Goal: Task Accomplishment & Management: Complete application form

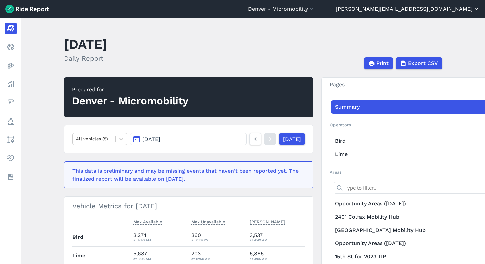
click at [444, 12] on button "[PERSON_NAME][EMAIL_ADDRESS][DOMAIN_NAME]" at bounding box center [407, 9] width 144 height 8
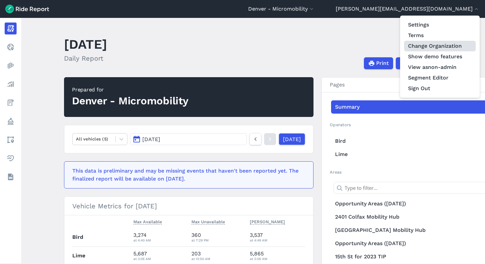
click at [453, 47] on link "Change Organization" at bounding box center [440, 46] width 72 height 11
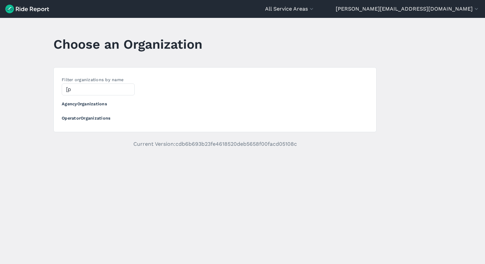
type input "["
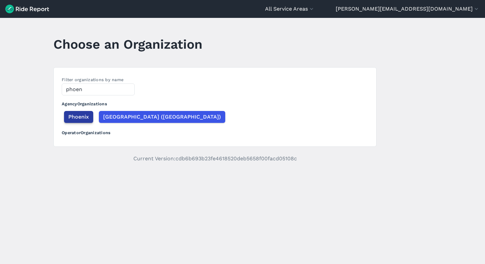
type input "phoen"
click at [83, 114] on span "Phoenix" at bounding box center [78, 117] width 21 height 8
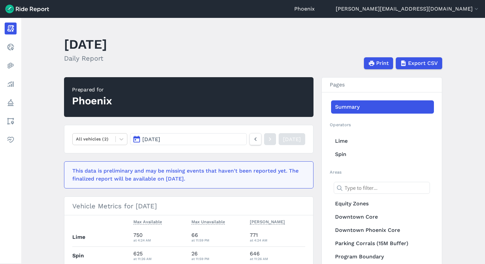
click at [300, 27] on main "September 11, 2025 Daily Report Print Export CSV Prepared for Phoenix All vehic…" at bounding box center [252, 141] width 463 height 246
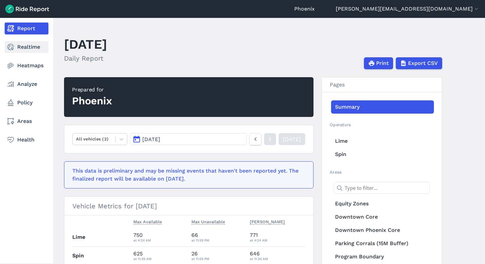
click at [26, 48] on link "Realtime" at bounding box center [27, 47] width 44 height 12
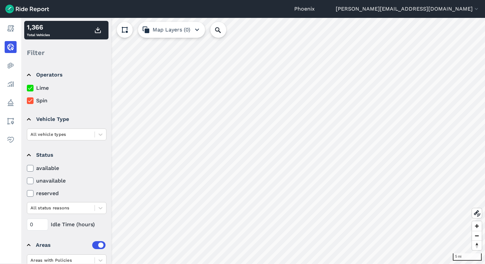
scroll to position [43, 0]
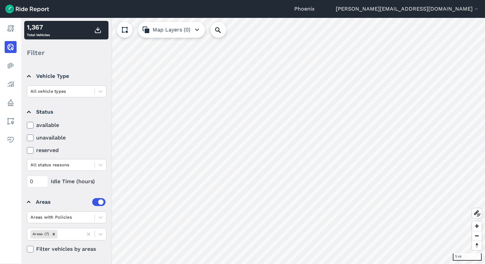
click at [199, 29] on icon "button" at bounding box center [197, 30] width 8 height 8
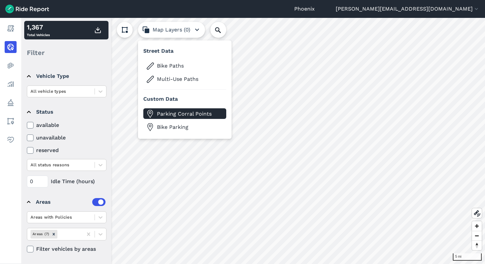
click at [170, 115] on span "Parking Corral Points" at bounding box center [190, 114] width 66 height 8
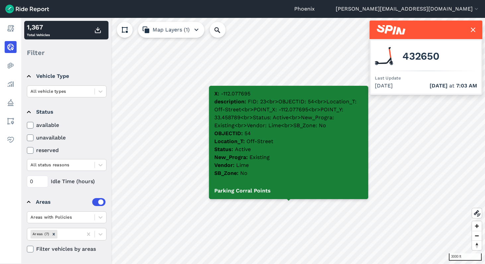
click at [183, 32] on button "Map Layers (1)" at bounding box center [171, 30] width 66 height 16
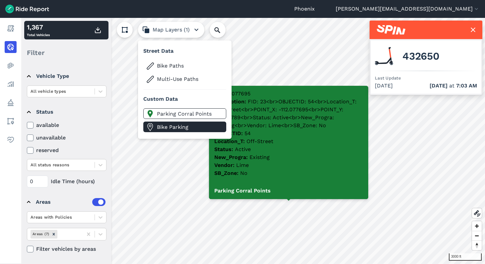
click at [176, 126] on span "Bike Parking" at bounding box center [190, 127] width 66 height 8
click at [170, 129] on span "Bike Parking" at bounding box center [190, 127] width 66 height 8
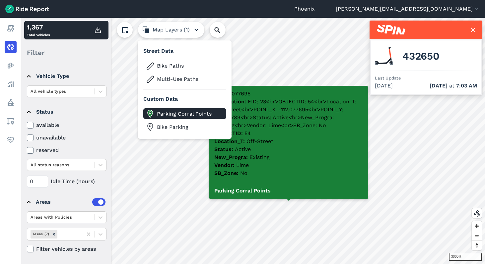
click at [170, 116] on span "Parking Corral Points" at bounding box center [190, 114] width 66 height 8
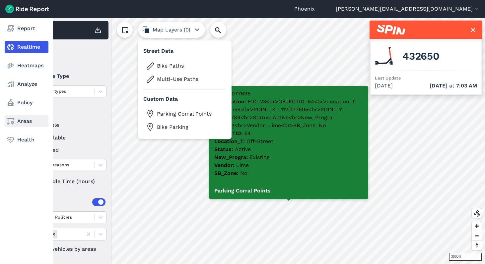
click at [23, 124] on link "Areas" at bounding box center [27, 121] width 44 height 12
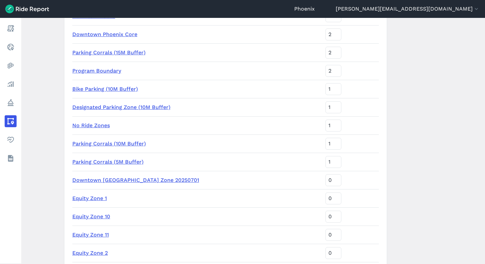
scroll to position [54, 0]
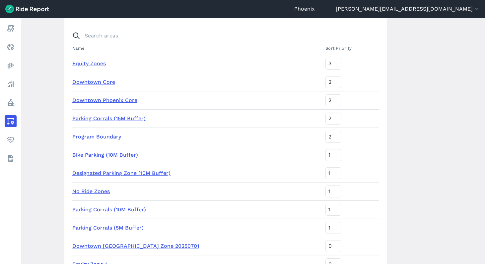
click at [128, 117] on link "Parking Corrals (15M Buffer)" at bounding box center [108, 118] width 73 height 6
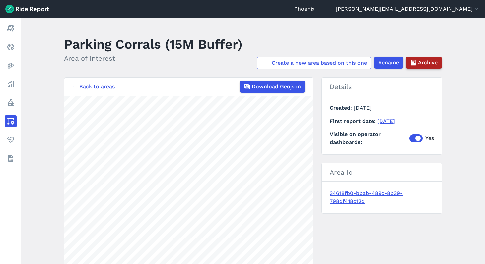
click at [431, 62] on span "Archive" at bounding box center [428, 63] width 20 height 8
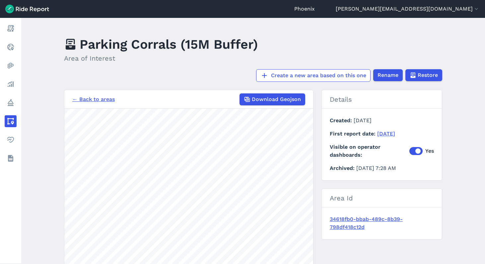
click at [105, 99] on link "← Back to areas" at bounding box center [93, 99] width 42 height 8
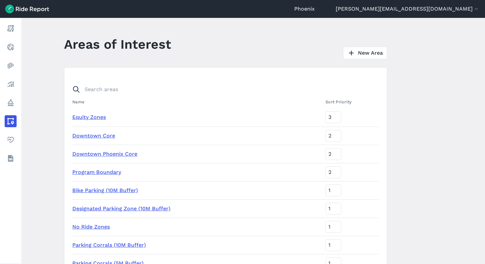
click at [108, 193] on link "Bike Parking (10M Buffer)" at bounding box center [105, 190] width 66 height 6
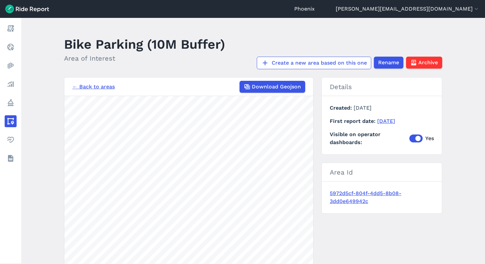
click at [86, 84] on link "← Back to areas" at bounding box center [93, 87] width 42 height 8
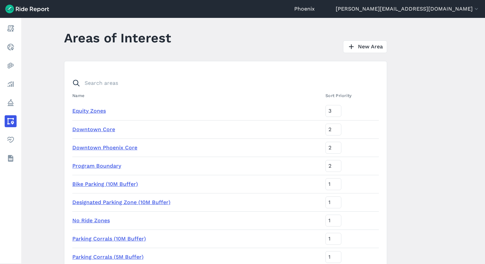
scroll to position [13, 0]
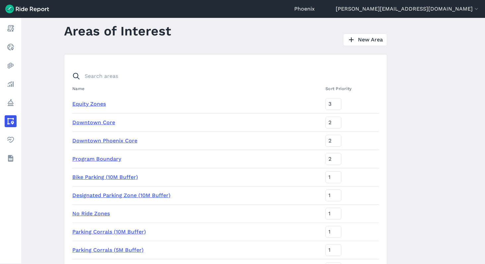
click at [119, 232] on link "Parking Corrals (10M Buffer)" at bounding box center [109, 232] width 74 height 6
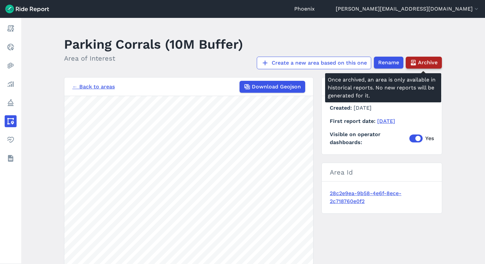
click at [423, 63] on span "Archive" at bounding box center [428, 63] width 20 height 8
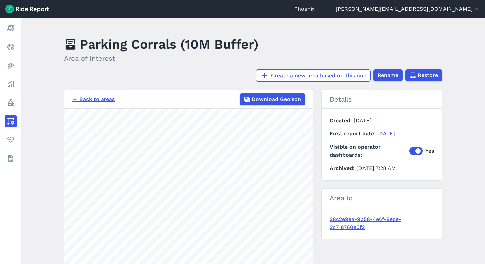
click at [95, 101] on link "← Back to areas" at bounding box center [93, 99] width 42 height 8
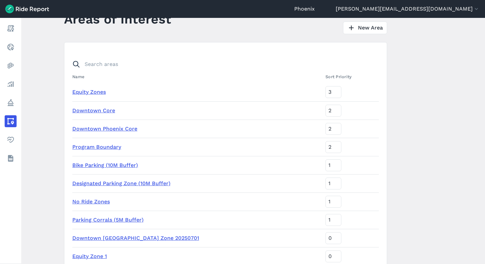
scroll to position [63, 0]
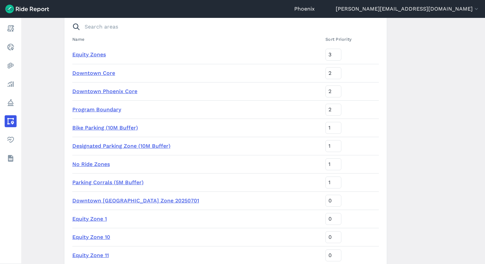
click at [100, 128] on link "Bike Parking (10M Buffer)" at bounding box center [105, 128] width 66 height 6
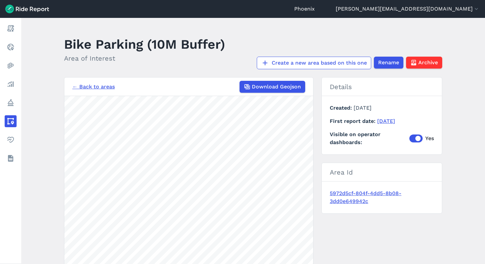
click at [100, 87] on link "← Back to areas" at bounding box center [93, 87] width 42 height 8
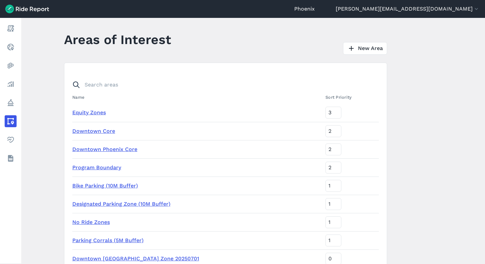
scroll to position [11, 0]
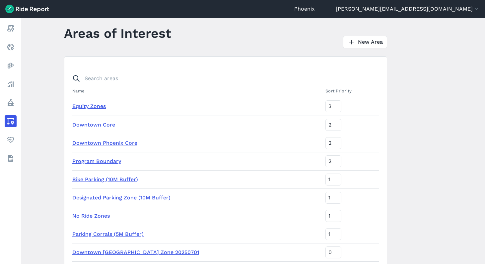
click at [118, 236] on link "Parking Corrals (5M Buffer)" at bounding box center [107, 234] width 71 height 6
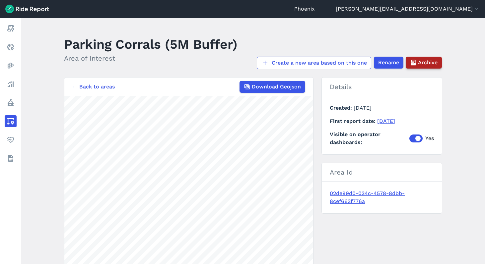
click at [423, 62] on span "Archive" at bounding box center [428, 63] width 20 height 8
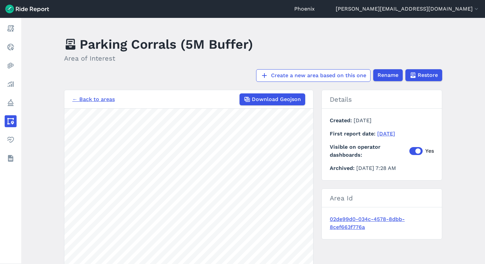
click at [86, 97] on link "← Back to areas" at bounding box center [93, 99] width 42 height 8
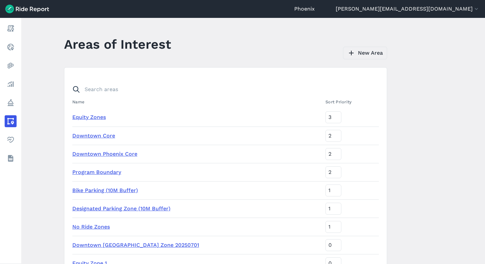
click at [374, 52] on link "New Area" at bounding box center [365, 53] width 44 height 13
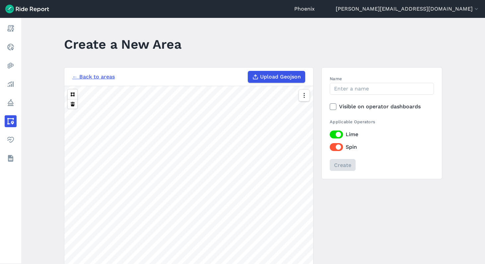
click at [273, 79] on span "Upload Geojson" at bounding box center [280, 77] width 41 height 8
click at [248, 71] on input "Upload Geojson" at bounding box center [248, 71] width 0 height 0
type input "C:\fakepath\[DATE] Phoenix Parking Pins 5m Buffer.geojson"
click at [355, 89] on input "Name" at bounding box center [382, 89] width 104 height 12
click at [333, 107] on icon at bounding box center [333, 106] width 6 height 7
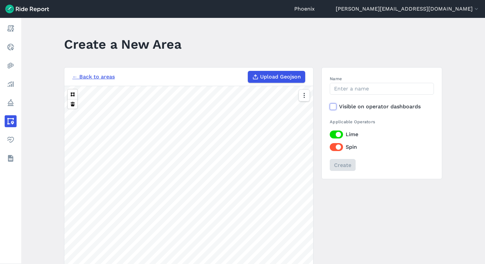
click at [330, 107] on input "Visible on operator dashboards" at bounding box center [330, 105] width 0 height 4
click at [349, 87] on input "Name" at bounding box center [382, 89] width 104 height 12
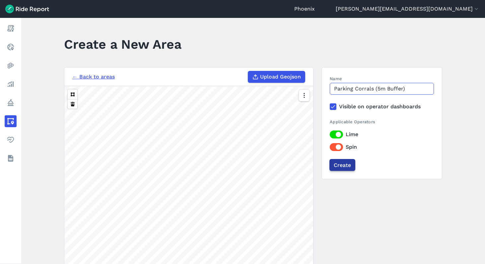
type input "Parking Corrals (5m Buffer)"
click at [345, 164] on input "Create" at bounding box center [342, 165] width 26 height 12
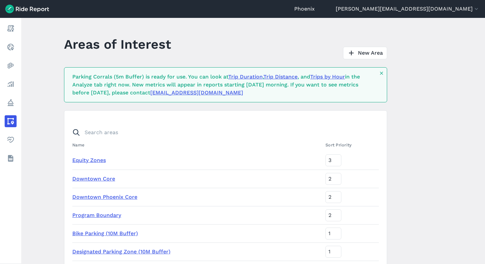
scroll to position [288, 0]
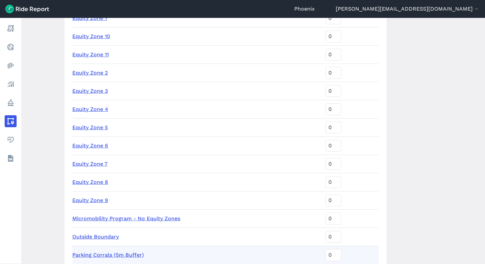
click at [127, 255] on link "Parking Corrals (5m Buffer)" at bounding box center [108, 255] width 72 height 6
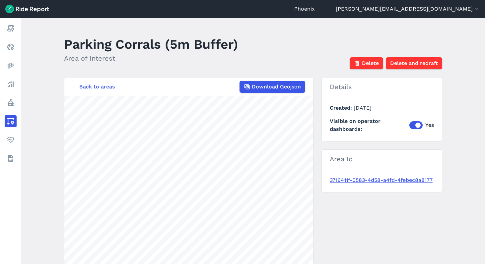
click at [80, 87] on link "← Back to areas" at bounding box center [93, 87] width 42 height 8
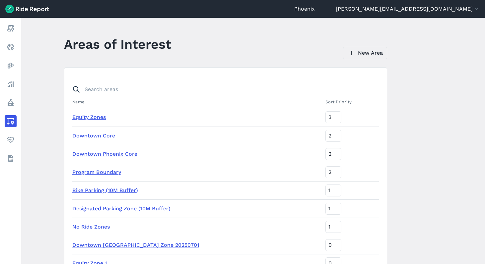
click at [373, 55] on link "New Area" at bounding box center [365, 53] width 44 height 13
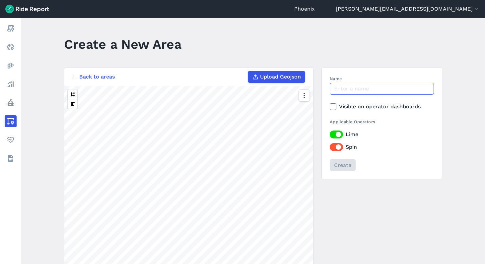
click at [356, 87] on input "Name" at bounding box center [382, 89] width 104 height 12
click at [281, 82] on label "Upload Geojson" at bounding box center [276, 77] width 57 height 12
click at [248, 71] on input "Upload Geojson" at bounding box center [248, 71] width 0 height 0
type input "C:\fakepath\[DATE] Phoenix Parking Pins 10m Buffer.geojson"
click at [356, 84] on input "Name" at bounding box center [382, 89] width 104 height 12
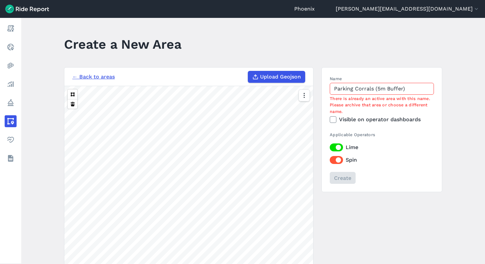
click at [378, 88] on input "Parking Corrals (5m Buffer)" at bounding box center [382, 89] width 104 height 12
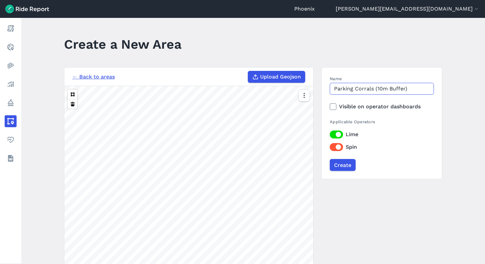
type input "Parking Corrals (10m Buffer)"
click at [403, 107] on label "Visible on operator dashboards" at bounding box center [382, 107] width 104 height 8
click at [330, 107] on input "Visible on operator dashboards" at bounding box center [330, 105] width 0 height 4
click at [337, 166] on input "Create" at bounding box center [342, 165] width 26 height 12
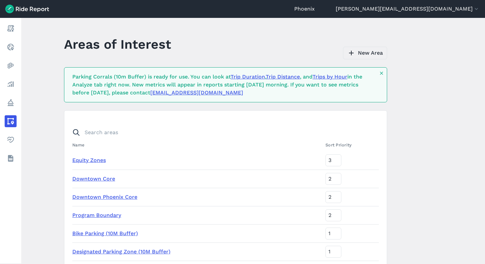
click at [362, 54] on link "New Area" at bounding box center [365, 53] width 44 height 13
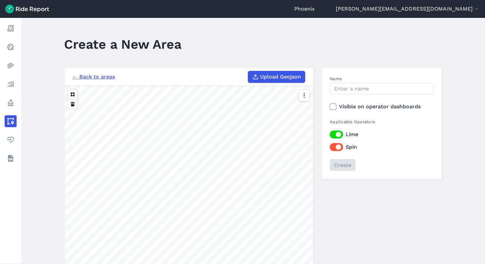
click at [271, 79] on span "Upload Geojson" at bounding box center [280, 77] width 41 height 8
click at [248, 71] on input "Upload Geojson" at bounding box center [248, 71] width 0 height 0
type input "C:\fakepath\[DATE] Phoenix Parking Pins 15m Buffer.geojson"
click at [347, 88] on input "Name" at bounding box center [382, 89] width 104 height 12
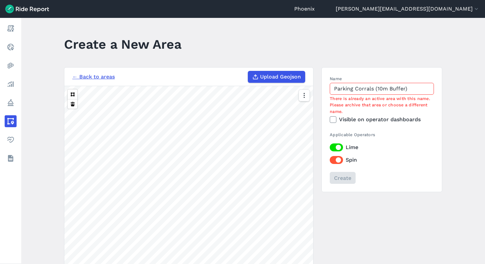
click at [380, 87] on input "Parking Corrals (10m Buffer)" at bounding box center [382, 89] width 104 height 12
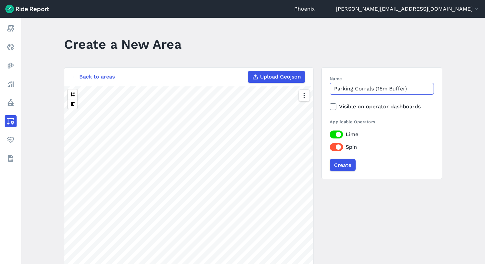
type input "Parking Corrals (15m Buffer)"
click at [388, 107] on label "Visible on operator dashboards" at bounding box center [382, 107] width 104 height 8
click at [330, 107] on input "Visible on operator dashboards" at bounding box center [330, 105] width 0 height 4
click at [345, 168] on input "Create" at bounding box center [342, 165] width 26 height 12
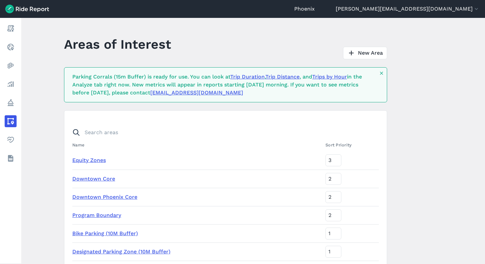
scroll to position [307, 0]
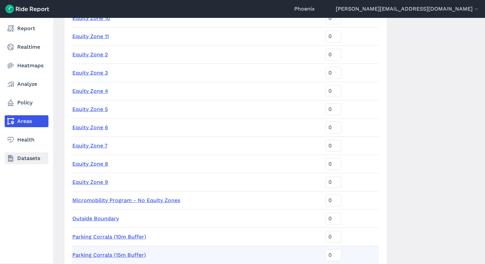
click at [12, 155] on icon at bounding box center [11, 158] width 8 height 8
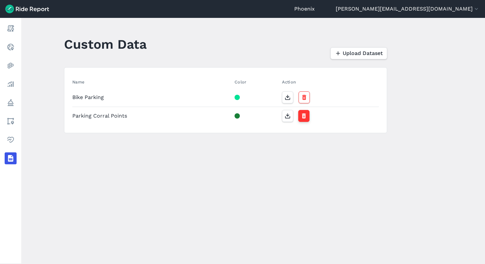
click at [302, 118] on use "button" at bounding box center [304, 115] width 4 height 5
click at [356, 51] on span "Upload Dataset" at bounding box center [362, 53] width 40 height 8
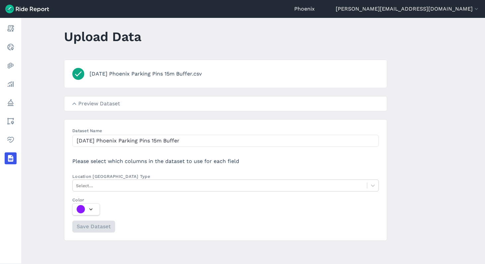
scroll to position [8, 0]
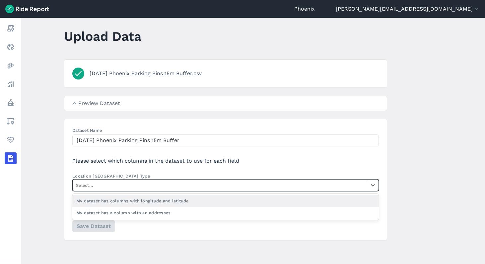
click at [164, 186] on div at bounding box center [219, 186] width 287 height 8
click at [77, 186] on input "Location Column Type option My dataset has columns with longitude and latitude …" at bounding box center [76, 185] width 1 height 6
click at [121, 185] on div at bounding box center [219, 186] width 287 height 8
click at [77, 185] on input "Location Column Type option My dataset has columns with longitude and latitude …" at bounding box center [76, 185] width 1 height 6
click at [117, 202] on div "My dataset has columns with longitude and latitude" at bounding box center [225, 201] width 306 height 12
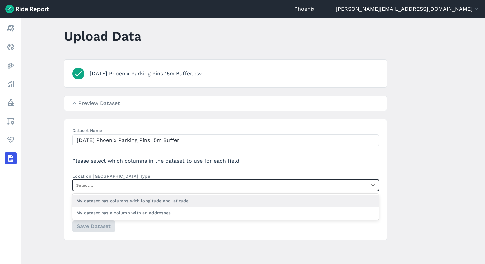
click at [77, 189] on input "Location Column Type option My dataset has columns with longitude and latitude …" at bounding box center [76, 185] width 1 height 6
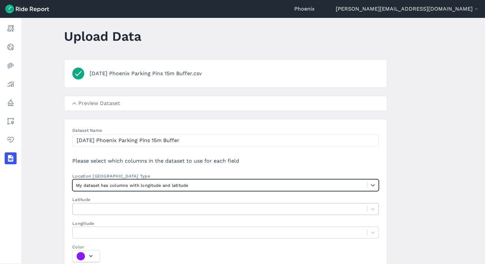
click at [92, 209] on div at bounding box center [219, 209] width 287 height 8
click at [77, 209] on input "Latitude" at bounding box center [76, 209] width 1 height 6
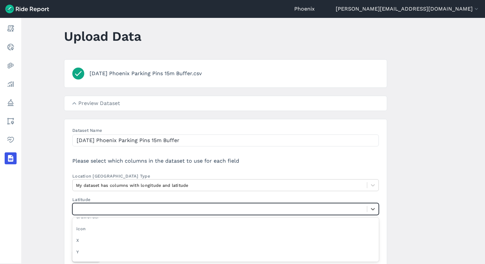
scroll to position [120, 0]
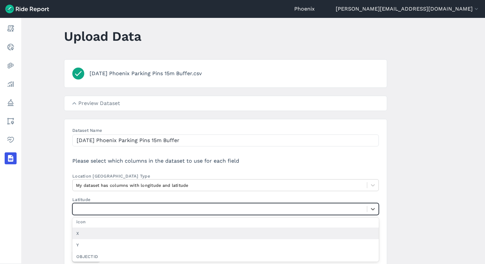
click at [93, 234] on div "X" at bounding box center [225, 234] width 306 height 12
click at [77, 212] on input "Latitude option X focused, 12 of 29. 29 results available. Use Up and Down to c…" at bounding box center [76, 209] width 1 height 6
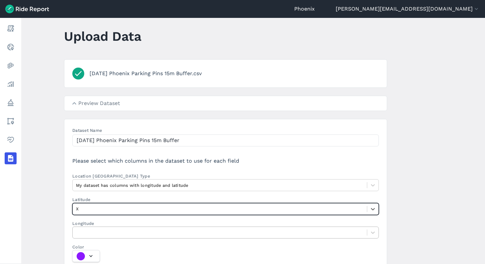
click at [90, 233] on div at bounding box center [219, 233] width 287 height 8
click at [77, 233] on input "Longitude" at bounding box center [76, 232] width 1 height 6
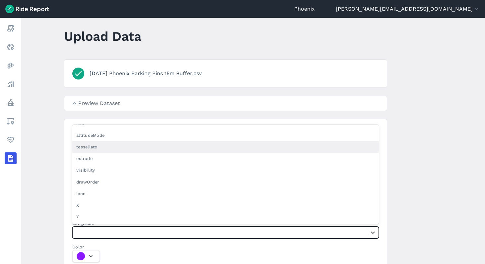
scroll to position [81, 0]
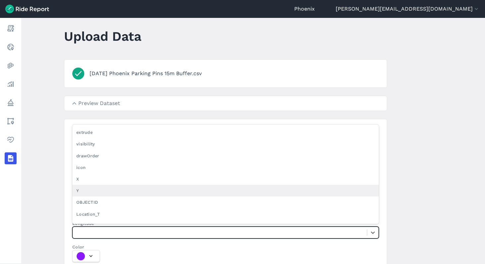
click at [96, 193] on div "Y" at bounding box center [225, 191] width 306 height 12
click at [77, 229] on input "Longitude option Y focused, 13 of 29. 29 results available. Use Up and Down to …" at bounding box center [76, 232] width 1 height 6
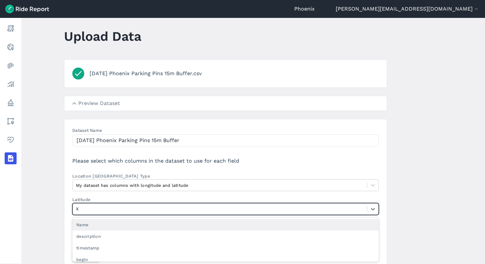
click at [107, 208] on div at bounding box center [219, 209] width 287 height 8
click at [77, 208] on input "Latitude option Name focused, 1 of 29. 28 results available. Use Up and Down to…" at bounding box center [76, 209] width 1 height 6
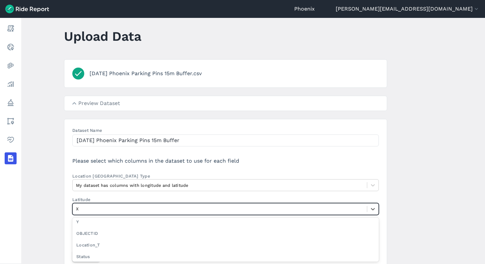
scroll to position [96, 0]
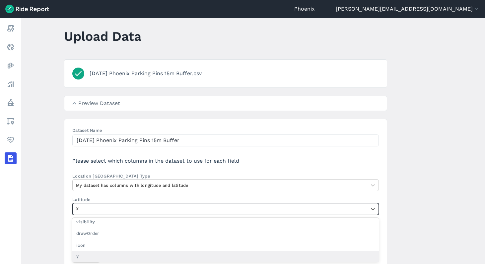
click at [99, 255] on div "Y" at bounding box center [225, 257] width 306 height 12
click at [77, 212] on input "Latitude option Y focused, 13 of 29. 28 results available. Use Up and Down to c…" at bounding box center [76, 209] width 1 height 6
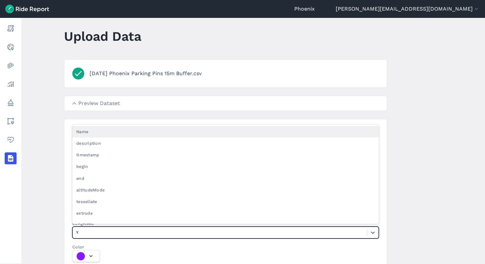
click at [99, 234] on div at bounding box center [219, 233] width 287 height 8
click at [77, 234] on input "Longitude option Name focused, 1 of 29. 28 results available. Use Up and Down t…" at bounding box center [76, 232] width 1 height 6
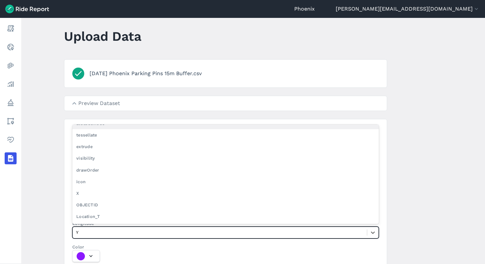
scroll to position [69, 0]
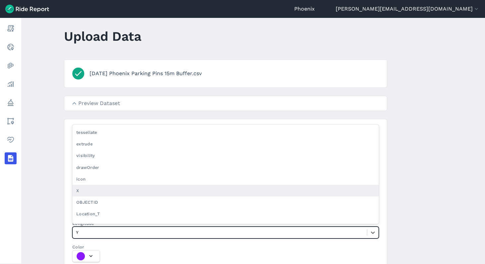
click at [100, 186] on div "X" at bounding box center [225, 191] width 306 height 12
click at [77, 229] on input "Longitude option X focused, 12 of 29. 28 results available. Use Up and Down to …" at bounding box center [76, 232] width 1 height 6
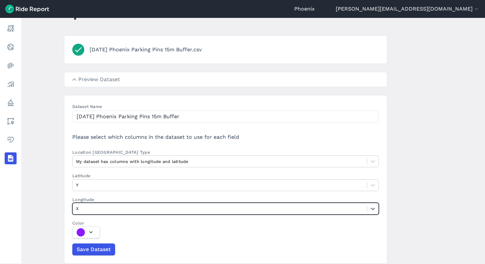
scroll to position [55, 0]
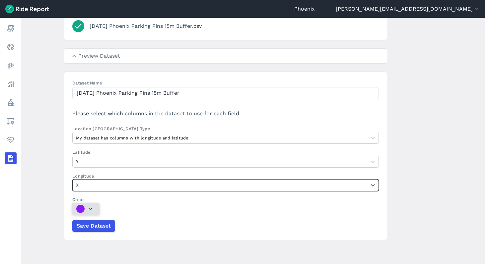
click at [84, 211] on span "button" at bounding box center [81, 209] width 11 height 8
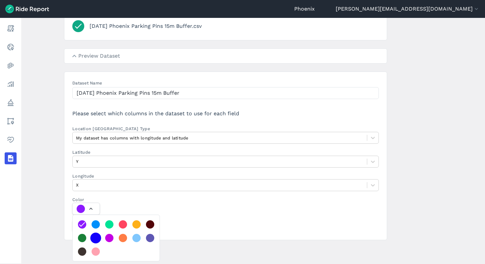
click at [94, 239] on div at bounding box center [95, 238] width 11 height 11
click at [94, 215] on button "Color" at bounding box center [86, 209] width 28 height 12
click at [152, 205] on div at bounding box center [225, 209] width 306 height 12
click at [100, 205] on button "Color" at bounding box center [86, 209] width 28 height 12
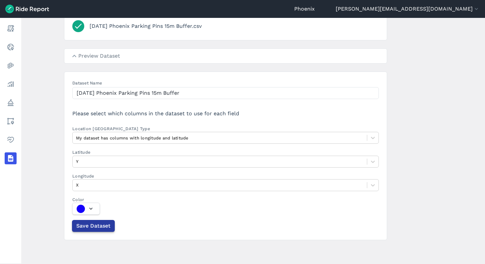
click at [90, 226] on span "Save Dataset" at bounding box center [93, 226] width 34 height 8
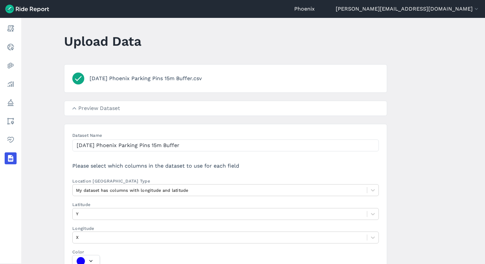
scroll to position [0, 0]
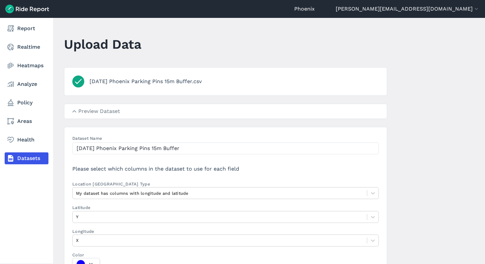
click at [28, 156] on link "Datasets" at bounding box center [27, 158] width 44 height 12
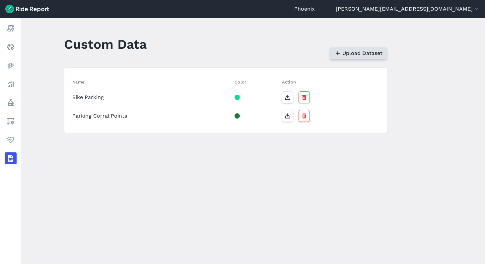
click at [364, 51] on span "Upload Dataset" at bounding box center [362, 53] width 40 height 8
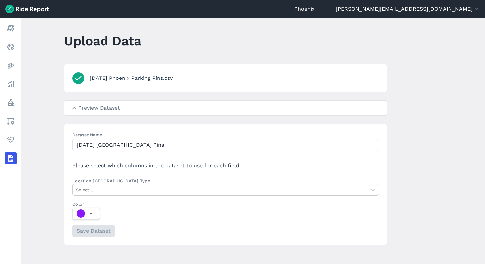
scroll to position [8, 0]
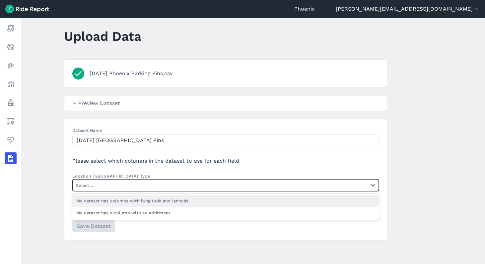
click at [111, 185] on div at bounding box center [219, 186] width 287 height 8
click at [77, 185] on input "Location Column Type option My dataset has columns with longitude and latitude …" at bounding box center [76, 185] width 1 height 6
click at [111, 201] on div "My dataset has columns with longitude and latitude" at bounding box center [225, 201] width 306 height 12
click at [77, 189] on input "Location Column Type option My dataset has columns with longitude and latitude …" at bounding box center [76, 185] width 1 height 6
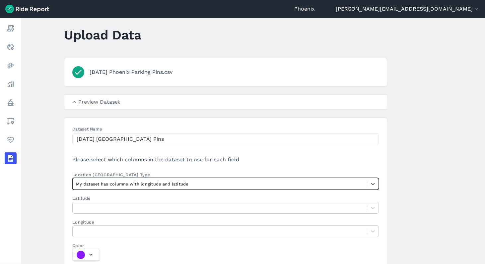
scroll to position [9, 0]
click at [102, 209] on div at bounding box center [219, 208] width 287 height 8
click at [77, 209] on input "Latitude" at bounding box center [76, 208] width 1 height 6
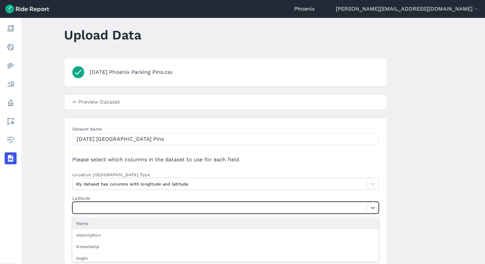
type input "y"
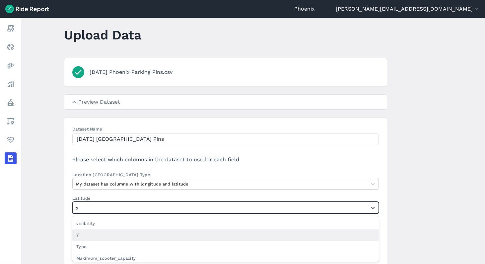
click at [89, 234] on div "Y" at bounding box center [225, 235] width 306 height 12
click at [80, 211] on input "y" at bounding box center [78, 208] width 4 height 6
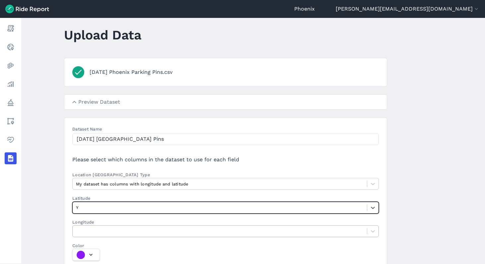
click at [89, 232] on div at bounding box center [219, 231] width 287 height 8
click at [77, 232] on input "Longitude" at bounding box center [76, 231] width 1 height 6
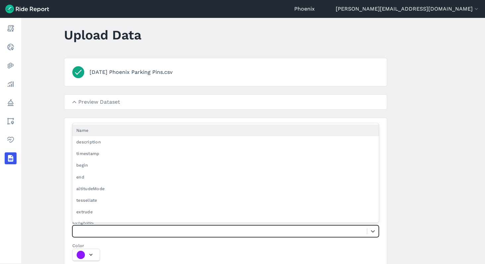
type input "x"
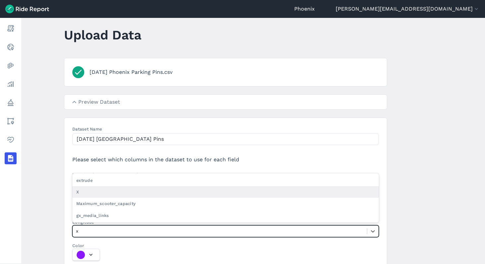
click at [86, 190] on div "X" at bounding box center [225, 192] width 306 height 12
click at [80, 228] on input "x" at bounding box center [78, 231] width 4 height 6
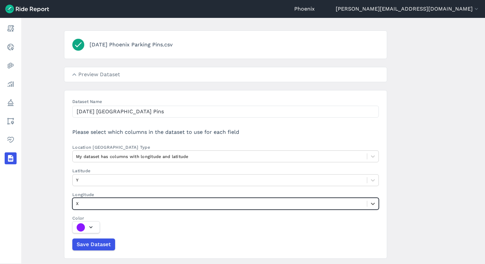
scroll to position [55, 0]
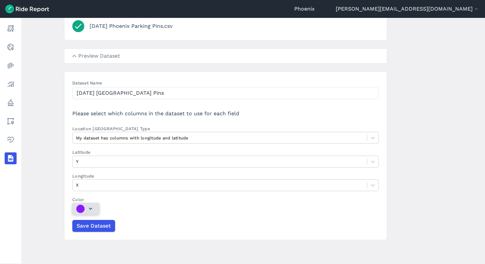
click at [83, 209] on div "button" at bounding box center [80, 209] width 8 height 8
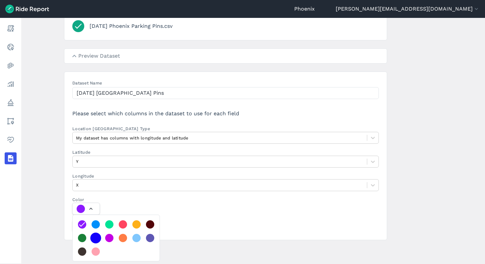
click at [94, 236] on div at bounding box center [95, 238] width 11 height 11
click at [94, 215] on button "Color" at bounding box center [86, 209] width 28 height 12
click at [159, 195] on section "Dataset Name [DATE] Phoenix Parking Pins Please select which columns in the dat…" at bounding box center [225, 156] width 323 height 169
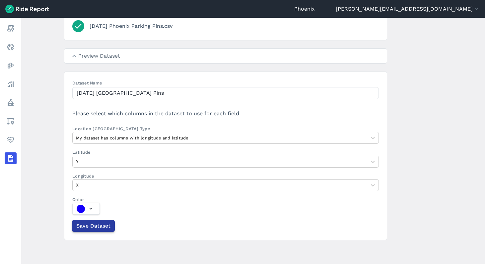
click at [104, 230] on button "Save Dataset" at bounding box center [93, 226] width 43 height 12
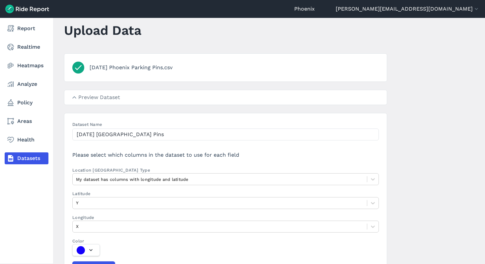
scroll to position [0, 0]
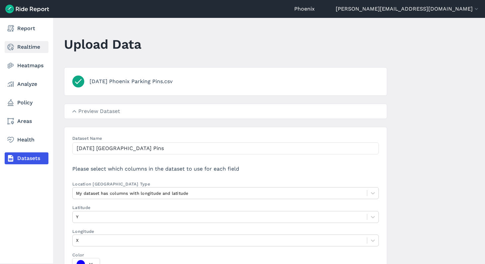
click at [12, 46] on icon at bounding box center [11, 47] width 8 height 8
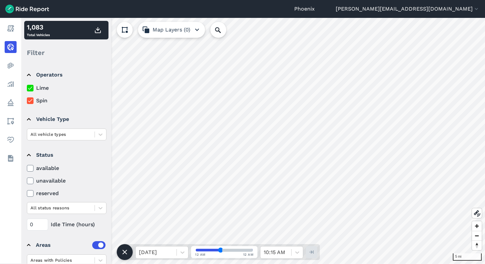
click at [197, 30] on use "button" at bounding box center [197, 30] width 4 height 3
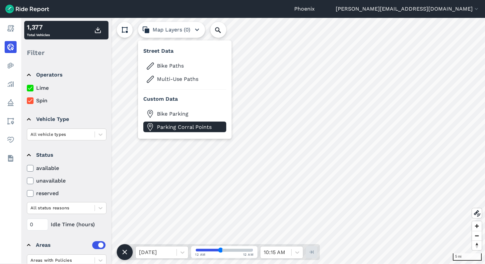
click at [184, 130] on span "Parking Corral Points" at bounding box center [190, 127] width 66 height 8
click at [214, 126] on span "Parking Corral Points" at bounding box center [190, 127] width 66 height 8
click at [168, 128] on span "Parking Corral Points" at bounding box center [190, 127] width 66 height 8
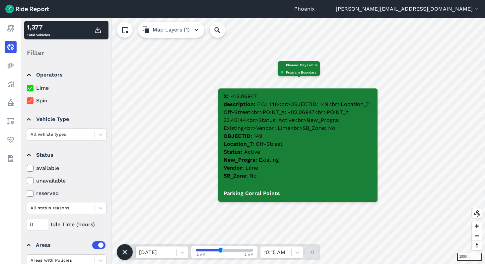
click at [192, 30] on icon "button" at bounding box center [196, 30] width 8 height 8
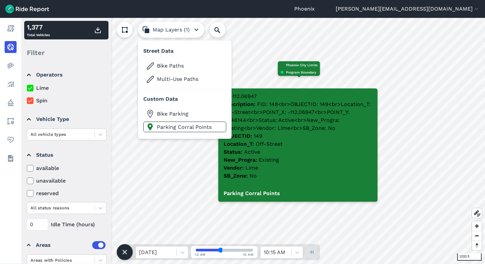
drag, startPoint x: 304, startPoint y: 158, endPoint x: 356, endPoint y: 159, distance: 52.4
click at [357, 159] on div "X -112.06947 description FID: 148<br>OBJECTID: 149<br>Location_T: Off-Street<br…" at bounding box center [297, 137] width 159 height 97
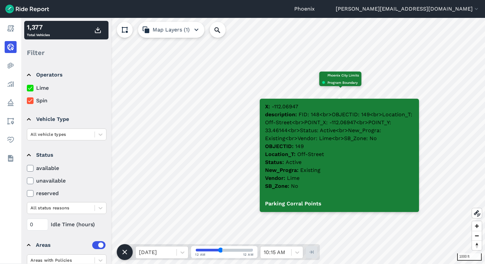
click at [185, 26] on button "Map Layers (1)" at bounding box center [171, 30] width 66 height 16
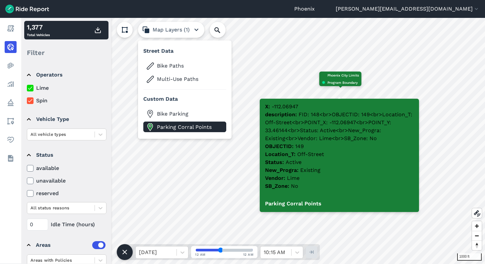
click at [173, 128] on span "Parking Corral Points" at bounding box center [190, 127] width 66 height 8
click at [180, 128] on span "Parking Corral Points" at bounding box center [190, 127] width 66 height 8
click at [10, 7] on img at bounding box center [27, 9] width 44 height 9
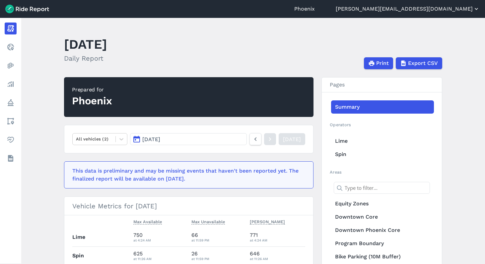
click at [446, 7] on button "[PERSON_NAME][EMAIL_ADDRESS][DOMAIN_NAME]" at bounding box center [407, 9] width 144 height 8
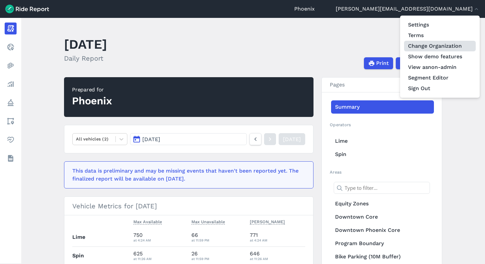
click at [444, 47] on link "Change Organization" at bounding box center [440, 46] width 72 height 11
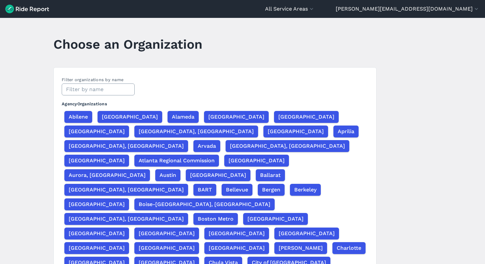
click at [103, 90] on input "text" at bounding box center [98, 90] width 73 height 12
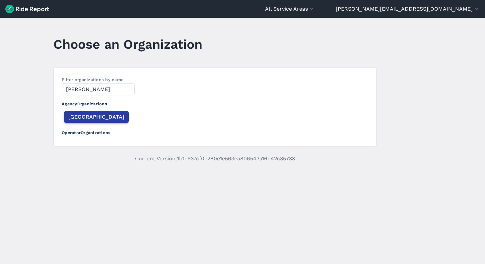
type input "[PERSON_NAME]"
click at [86, 120] on span "[GEOGRAPHIC_DATA]" at bounding box center [96, 117] width 56 height 8
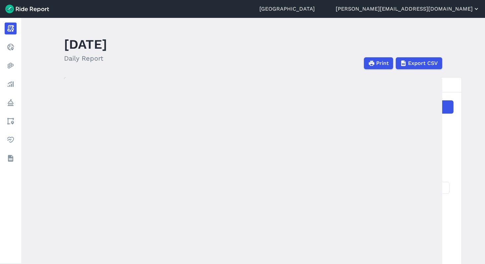
click at [443, 8] on button "[PERSON_NAME][EMAIL_ADDRESS][DOMAIN_NAME]" at bounding box center [407, 9] width 144 height 8
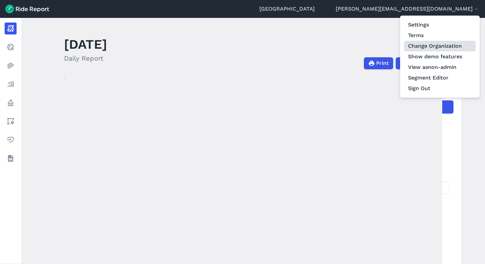
click at [429, 46] on link "Change Organization" at bounding box center [440, 46] width 72 height 11
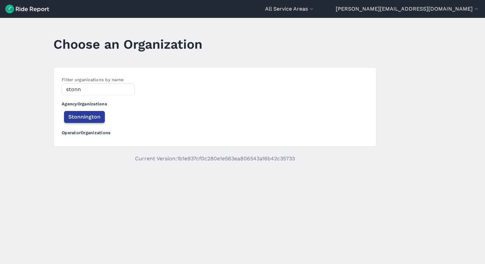
type input "stonn"
click at [73, 120] on span "Stonnington" at bounding box center [84, 117] width 32 height 8
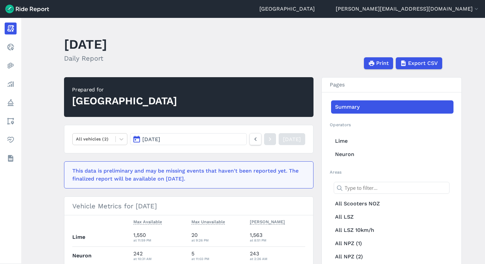
click at [315, 7] on link "[GEOGRAPHIC_DATA]" at bounding box center [286, 9] width 55 height 8
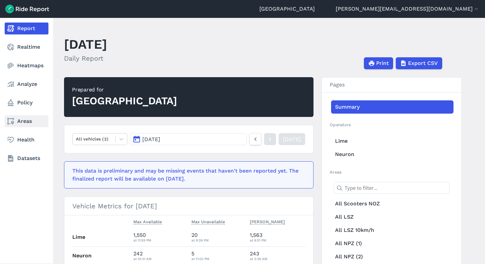
click at [8, 122] on use at bounding box center [10, 121] width 7 height 7
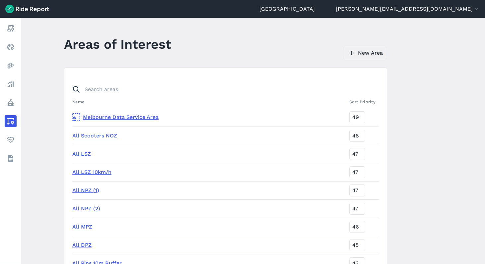
click at [356, 53] on link "New Area" at bounding box center [365, 53] width 44 height 13
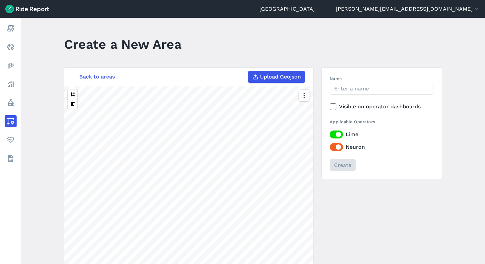
click at [263, 78] on span "Upload Geojson" at bounding box center [280, 77] width 41 height 8
click at [248, 71] on input "Upload Geojson" at bounding box center [248, 71] width 0 height 0
type input "C:\fakepath\Parking Pins 10m Buffer [DATE].geojson"
click at [343, 93] on input "Name" at bounding box center [382, 89] width 104 height 12
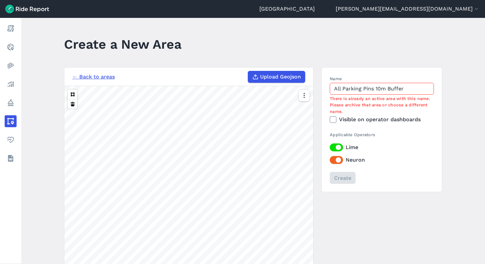
click at [374, 88] on input "All Parking Pins 10m Buffer" at bounding box center [382, 89] width 104 height 12
click at [409, 90] on input "All Parking Pins (10m Buffer" at bounding box center [382, 89] width 104 height 12
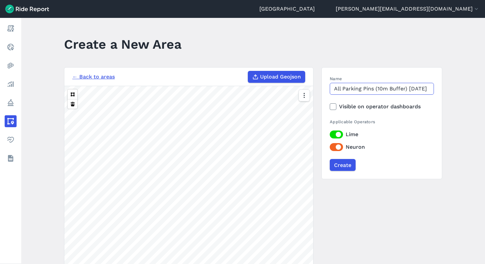
type input "All Parking Pins (10m Buffer) [DATE]"
click at [390, 106] on label "Visible on operator dashboards" at bounding box center [382, 107] width 104 height 8
click at [330, 106] on input "Visible on operator dashboards" at bounding box center [330, 105] width 0 height 4
click at [339, 166] on input "Create" at bounding box center [342, 165] width 26 height 12
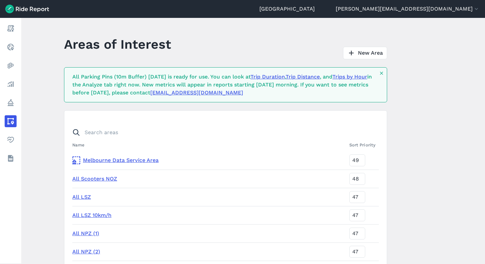
scroll to position [2021, 0]
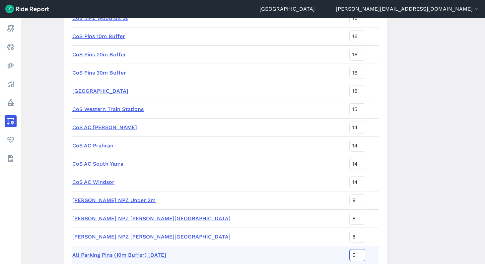
click at [349, 256] on input "0" at bounding box center [357, 255] width 16 height 12
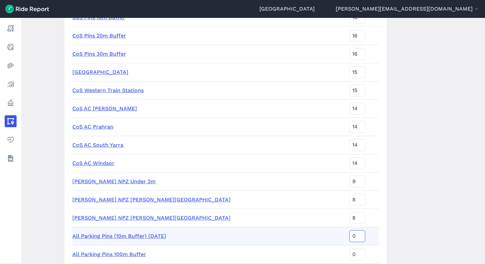
scroll to position [2167, 0]
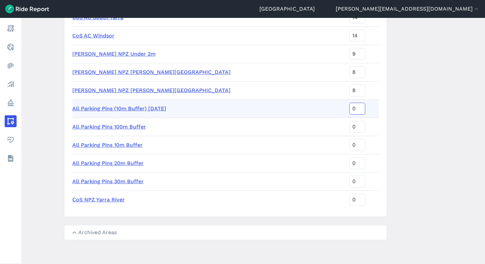
click at [349, 107] on input "0" at bounding box center [357, 109] width 16 height 12
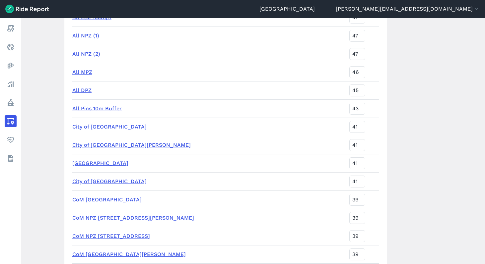
type input "43"
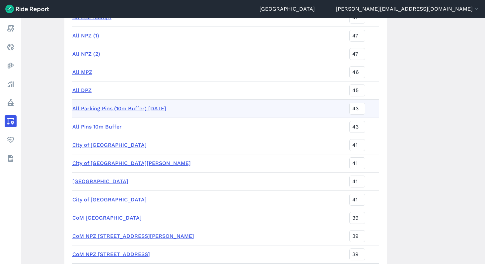
scroll to position [198, 0]
click at [102, 110] on link "All Parking Pins (10m Buffer) [DATE]" at bounding box center [119, 108] width 94 height 6
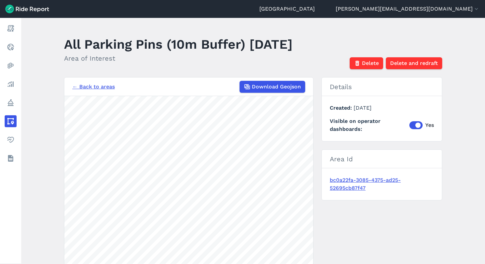
click at [93, 86] on link "← Back to areas" at bounding box center [93, 87] width 42 height 8
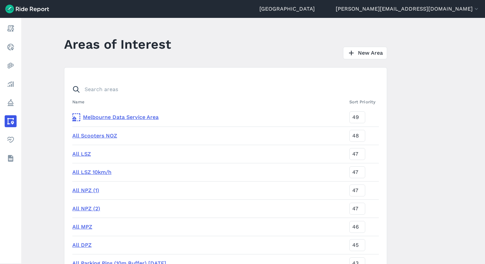
click at [80, 155] on link "All LSZ" at bounding box center [81, 154] width 19 height 6
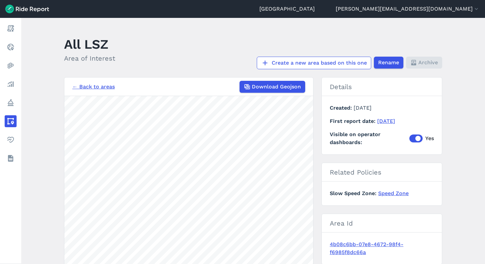
click at [98, 86] on link "← Back to areas" at bounding box center [93, 87] width 42 height 8
